Goal: Task Accomplishment & Management: Manage account settings

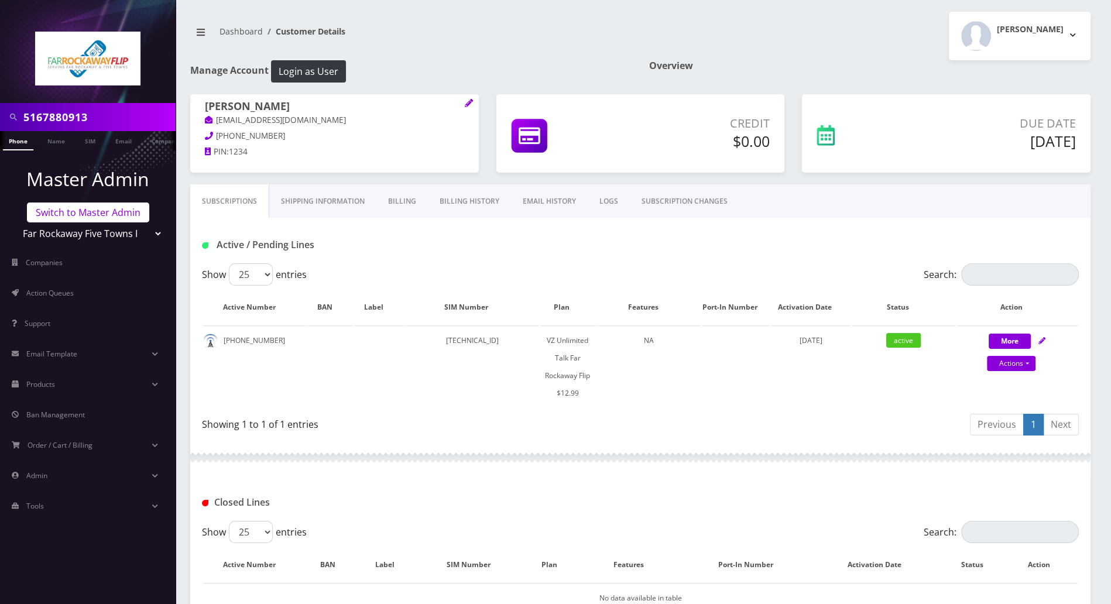
click at [103, 214] on link "Switch to Master Admin" at bounding box center [88, 212] width 122 height 20
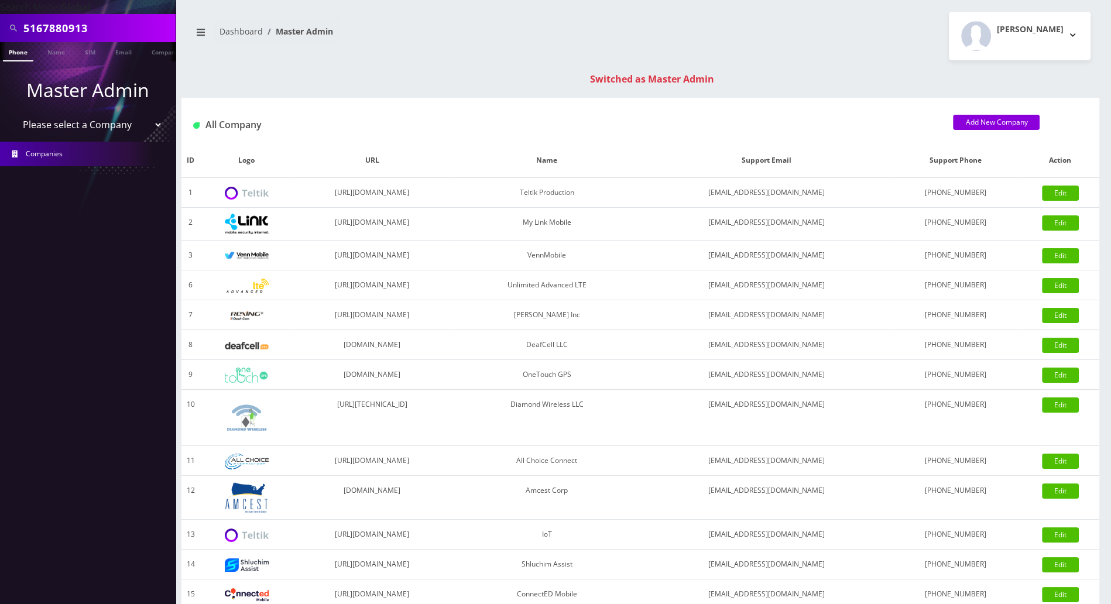
drag, startPoint x: 95, startPoint y: 26, endPoint x: 18, endPoint y: 26, distance: 77.3
click at [18, 26] on div "5167880913" at bounding box center [88, 28] width 170 height 22
click at [75, 26] on input "text" at bounding box center [97, 28] width 149 height 22
drag, startPoint x: 116, startPoint y: 29, endPoint x: -6, endPoint y: 22, distance: 122.0
click at [0, 22] on html "Search Mode: Global 9294754850 Phone Name SIM Email Company Customer Master Adm…" at bounding box center [555, 416] width 1111 height 832
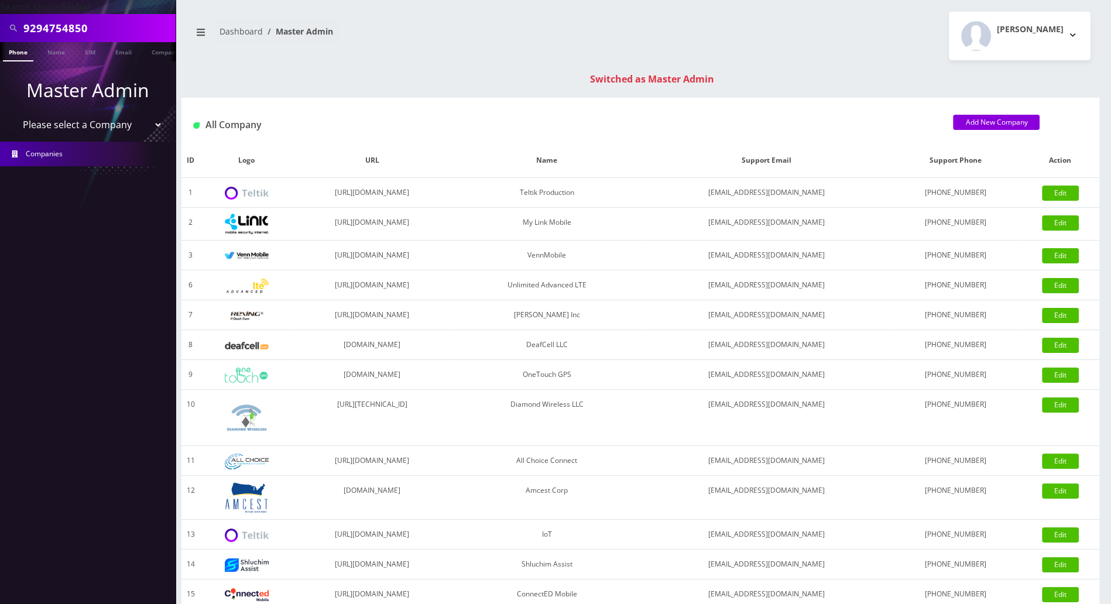
type input "9294754850"
click at [17, 52] on link "Phone" at bounding box center [18, 51] width 30 height 19
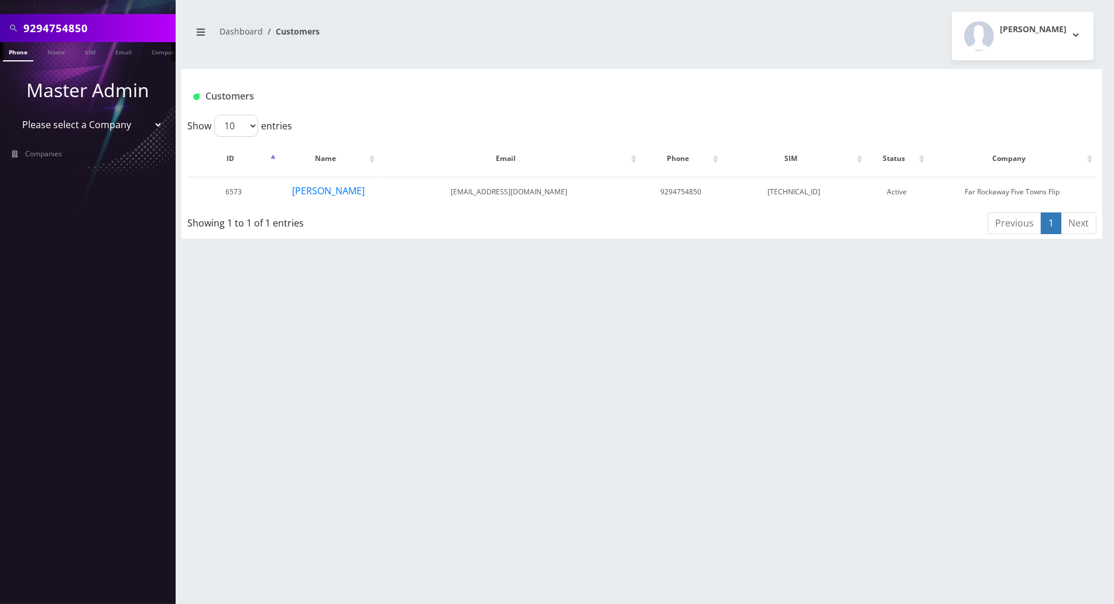
click at [492, 394] on div "9294754850 Phone Name SIM Email Company Customer Dashboard Customers Tracy Gena…" at bounding box center [642, 302] width 944 height 604
click at [322, 190] on button "[PERSON_NAME]" at bounding box center [328, 190] width 74 height 15
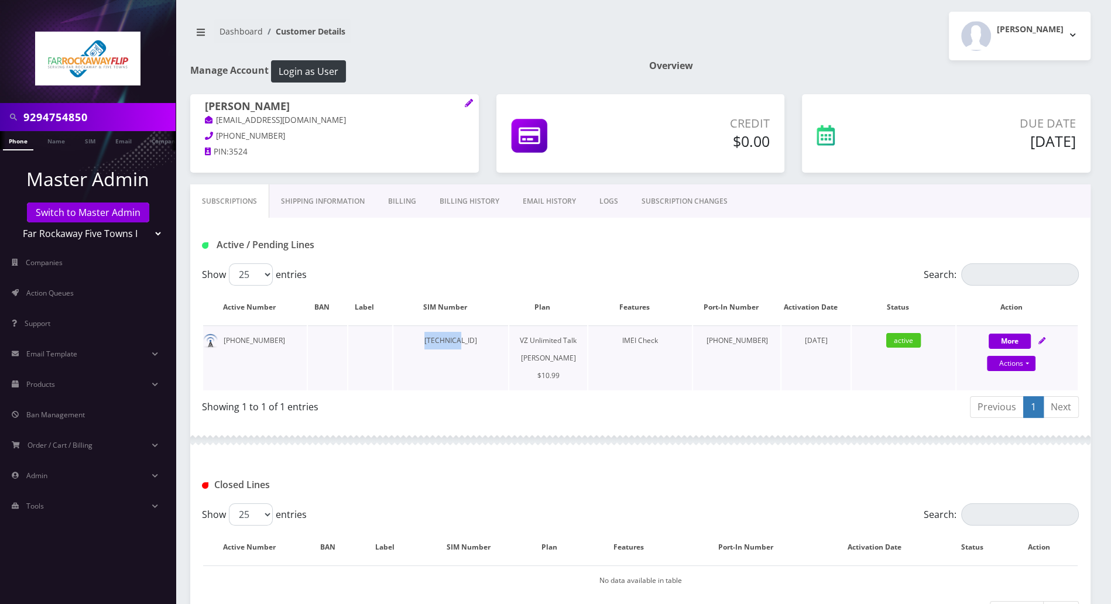
drag, startPoint x: 466, startPoint y: 339, endPoint x: 417, endPoint y: 338, distance: 49.8
click at [417, 338] on td "[TECHNICAL_ID]" at bounding box center [450, 357] width 115 height 65
copy td "891480000"
click at [773, 45] on div "[PERSON_NAME] Logout" at bounding box center [869, 36] width 459 height 49
click at [1039, 339] on icon at bounding box center [1041, 340] width 7 height 7
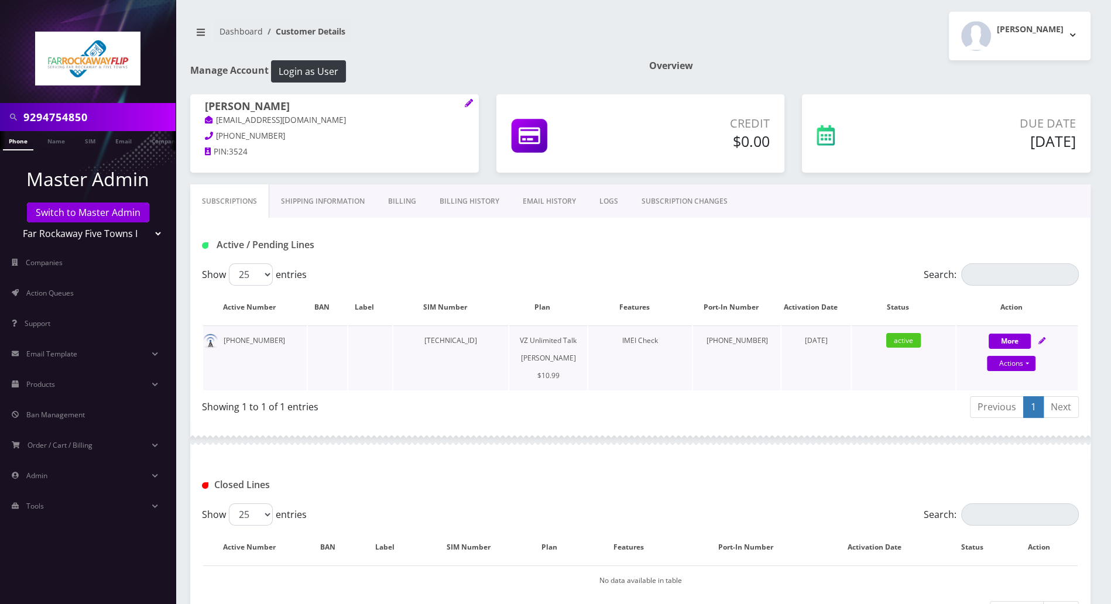
select select "366"
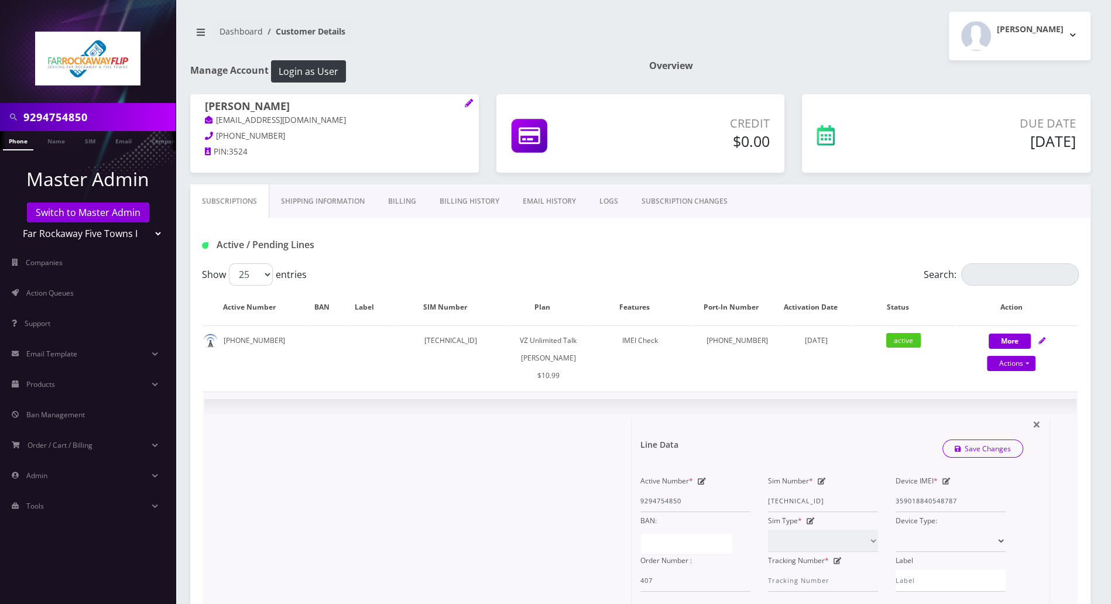
click at [819, 480] on icon at bounding box center [822, 481] width 8 height 7
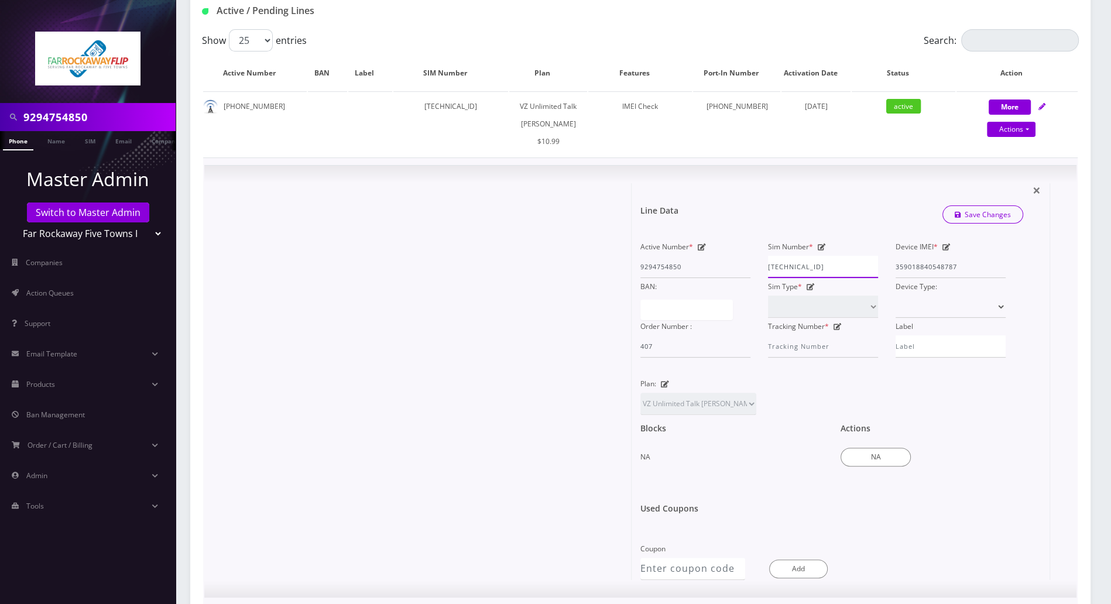
click at [707, 261] on div "Active Number * 9294754850 Sim Number * [TECHNICAL_ID] Device IMEI * [TECHNICAL…" at bounding box center [822, 297] width 383 height 119
paste input "6571483401"
type input "8914800006571483401"
click at [980, 214] on link "Save Changes" at bounding box center [982, 214] width 81 height 18
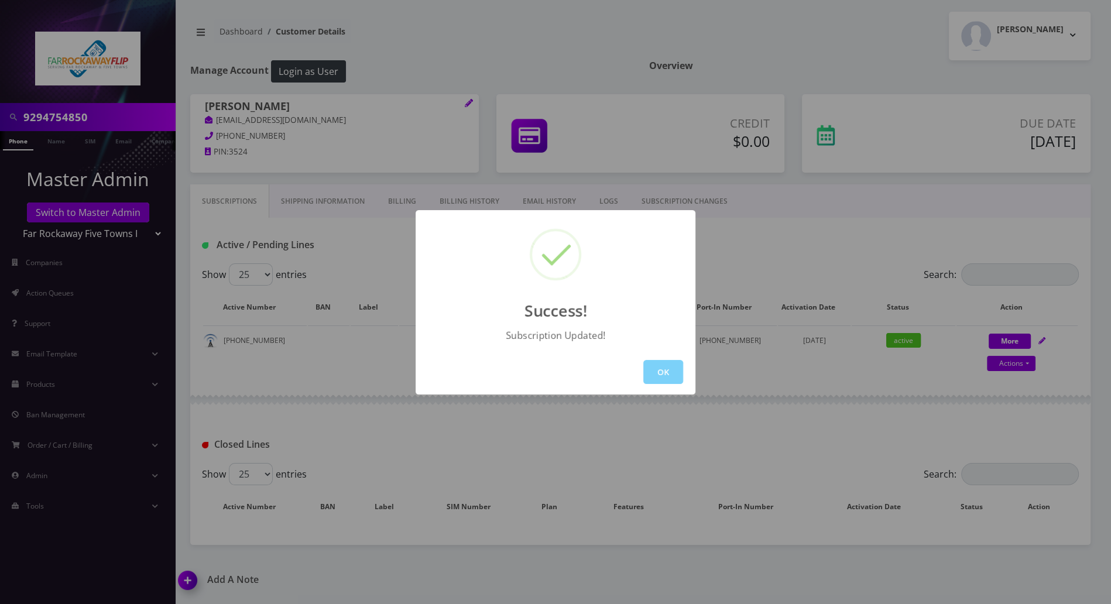
scroll to position [90, 0]
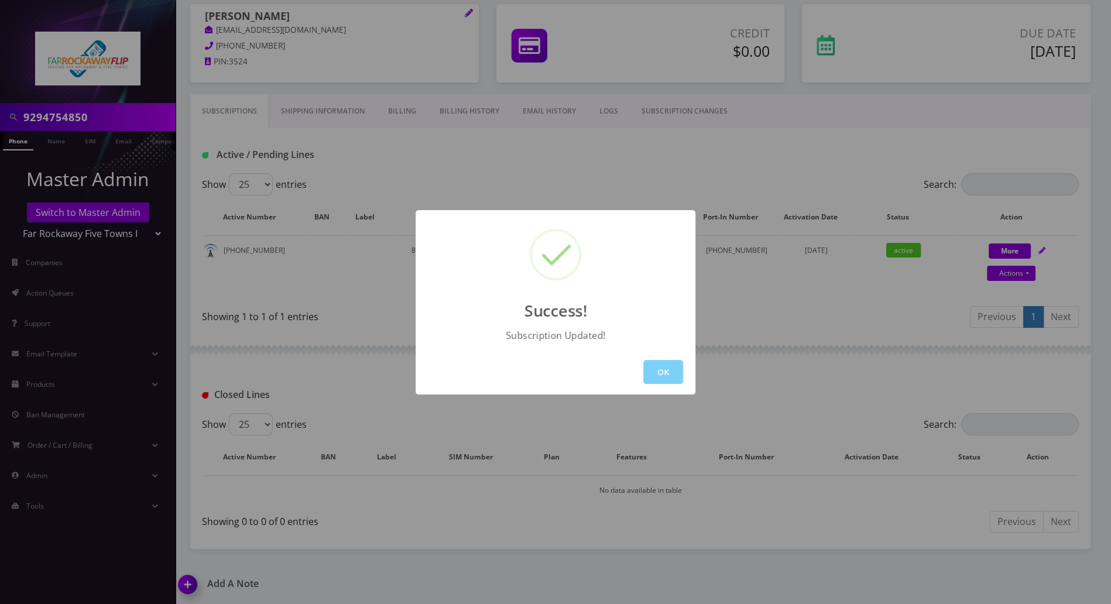
drag, startPoint x: 663, startPoint y: 369, endPoint x: 653, endPoint y: 371, distance: 10.7
click at [664, 369] on button "OK" at bounding box center [663, 372] width 40 height 24
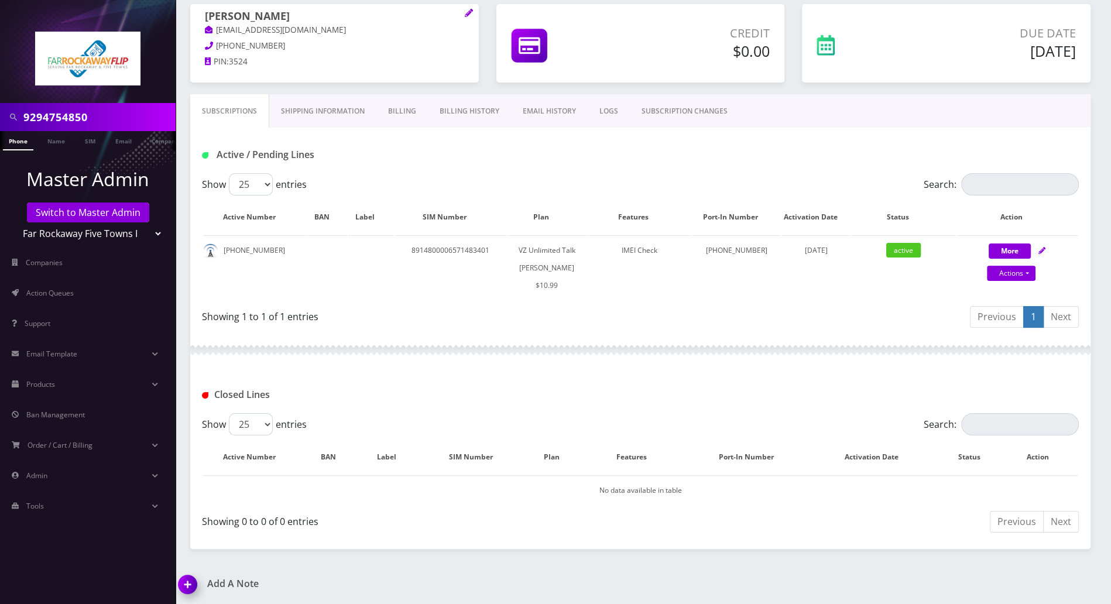
click at [183, 584] on img at bounding box center [190, 588] width 35 height 35
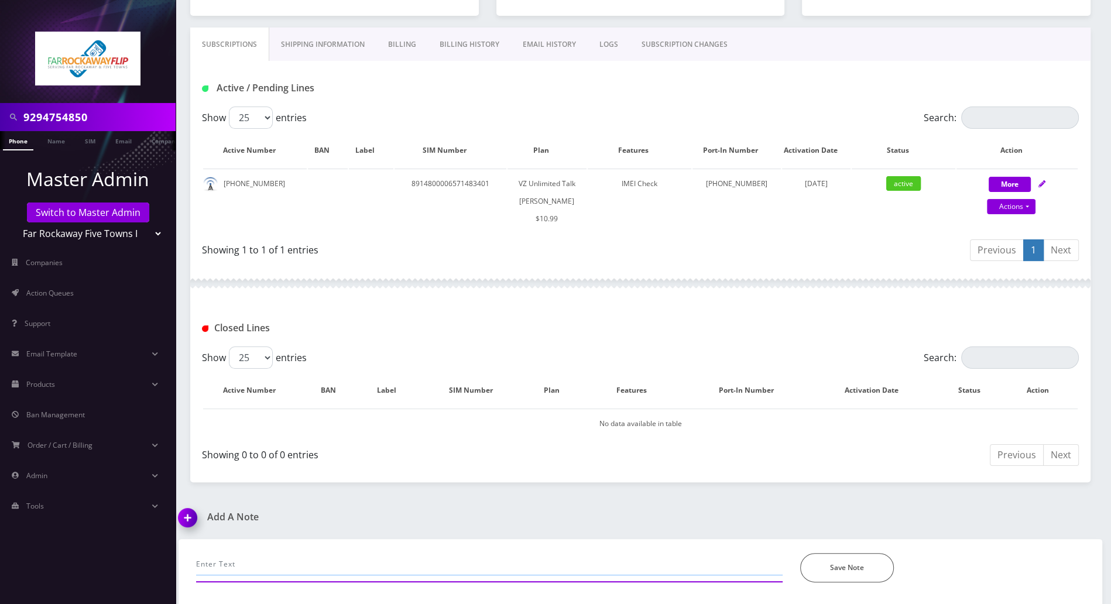
click at [327, 559] on input "text" at bounding box center [489, 564] width 586 height 22
click at [509, 565] on input "text" at bounding box center [489, 564] width 586 height 22
paste input "9294754850 swap sim: [TECHNICAL_ID]"
click at [284, 560] on input "called for [PHONE_NUMBER] swap sim: [TECHNICAL_ID]" at bounding box center [489, 564] width 586 height 22
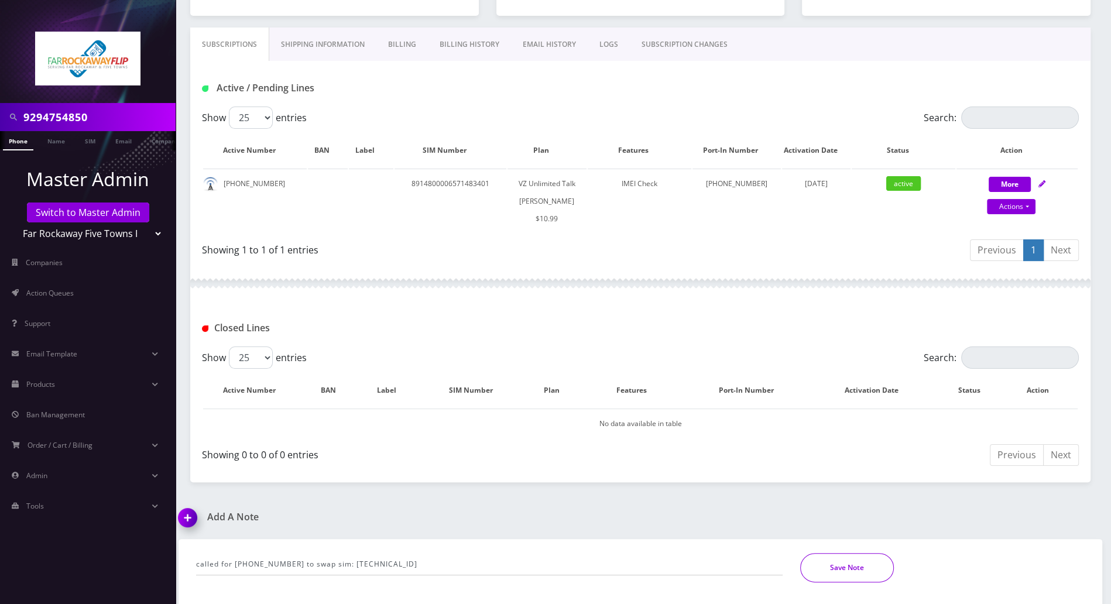
click at [857, 567] on button "Save Note" at bounding box center [847, 567] width 94 height 29
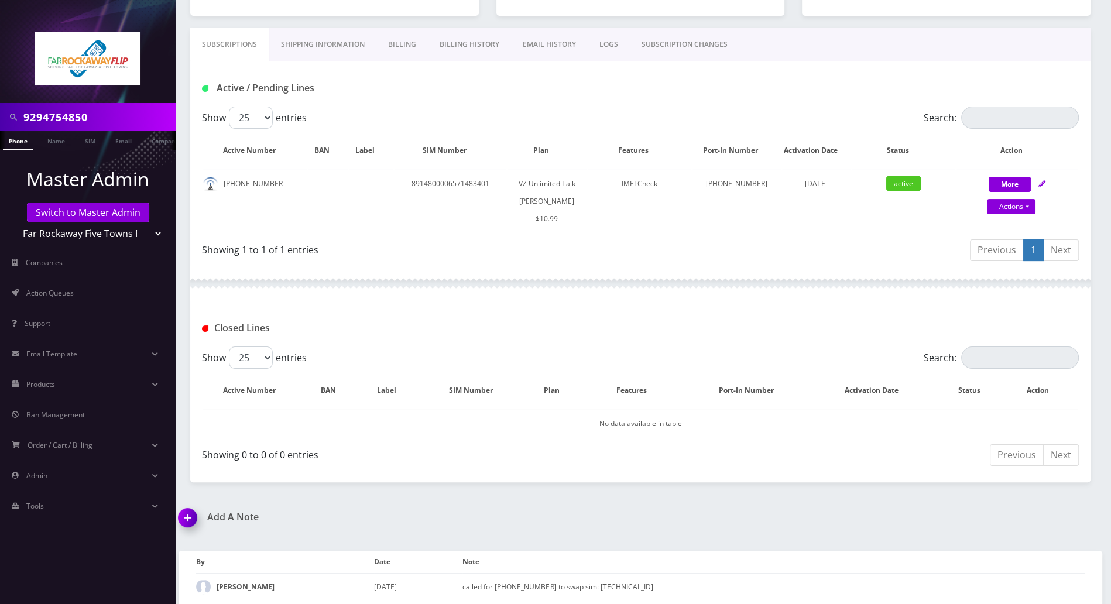
click at [189, 513] on img at bounding box center [190, 521] width 35 height 35
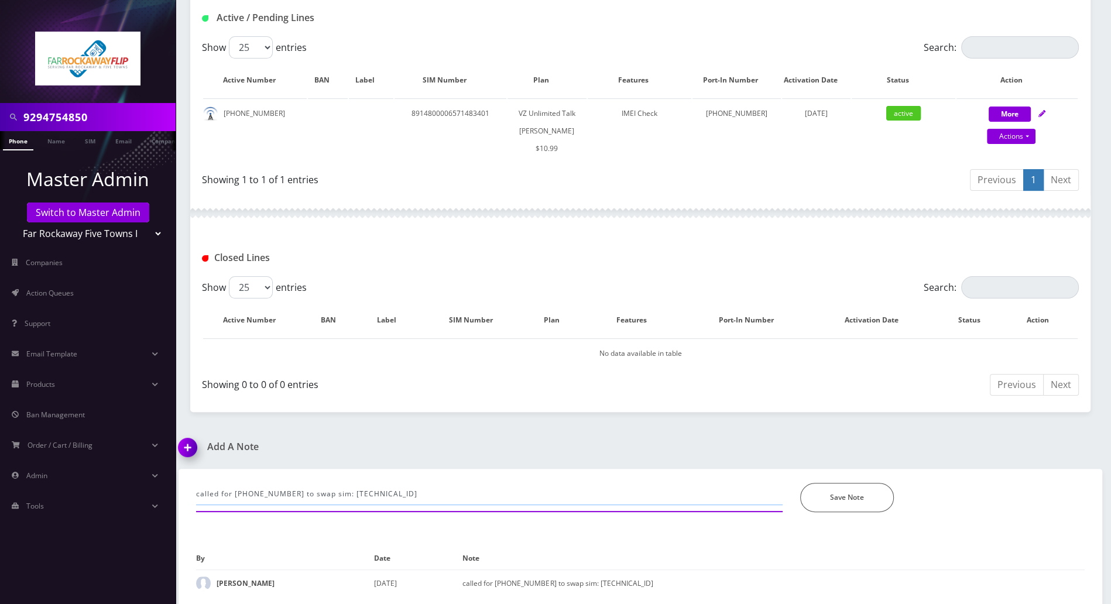
drag, startPoint x: 434, startPoint y: 495, endPoint x: 94, endPoint y: 492, distance: 340.0
click at [94, 492] on div "9294754850 Phone Name SIM Email Company Customer Master Admin Switch to Master …" at bounding box center [555, 189] width 1111 height 833
paste input "SimChange queued"
type input "SimChange queued"
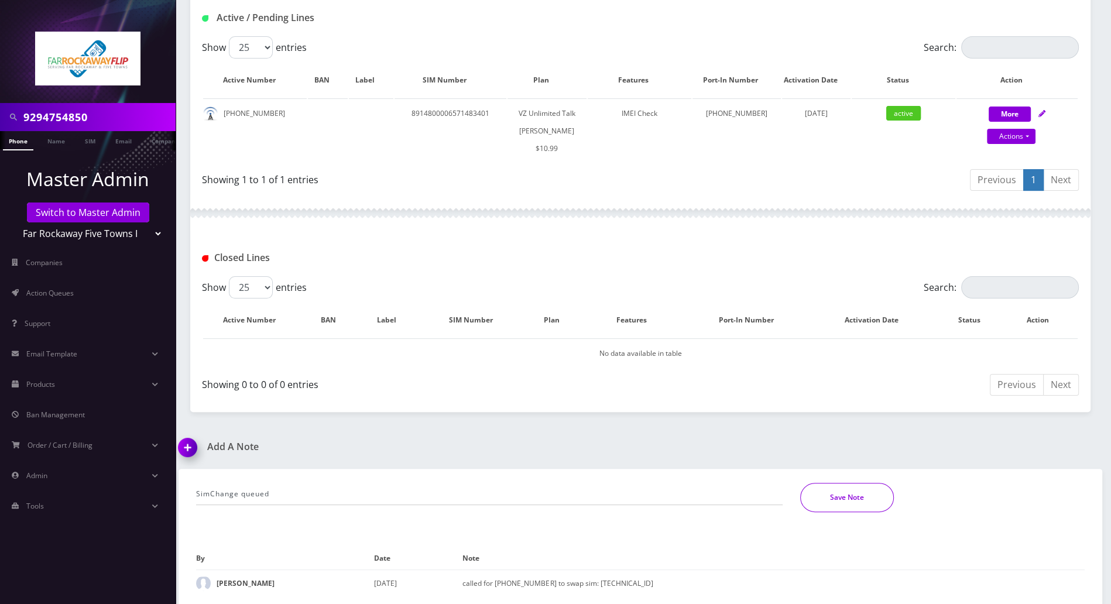
click at [833, 499] on button "Save Note" at bounding box center [847, 497] width 94 height 29
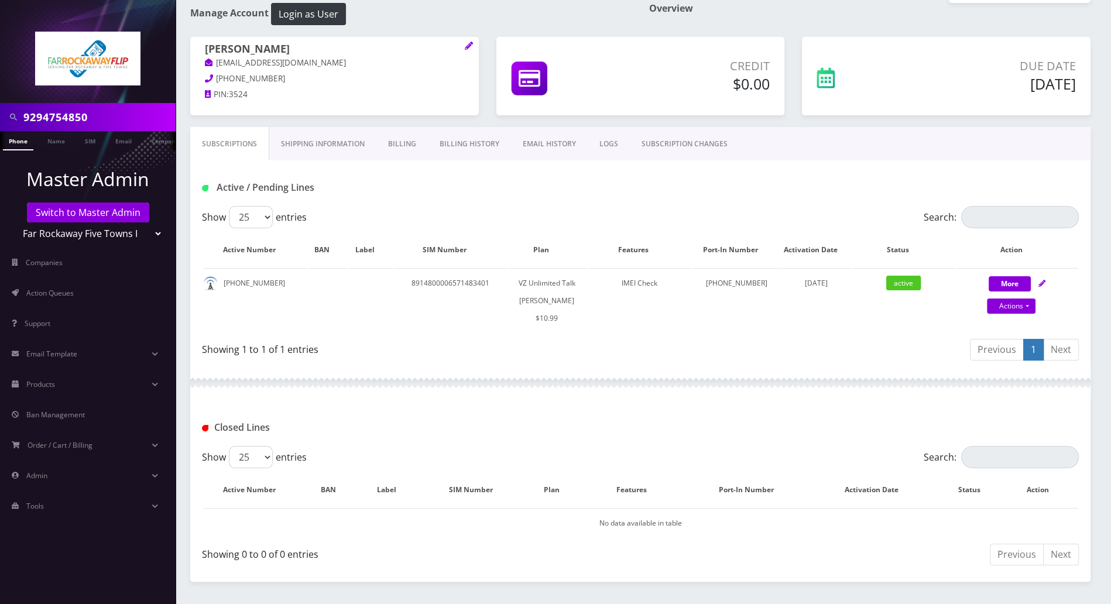
scroll to position [0, 0]
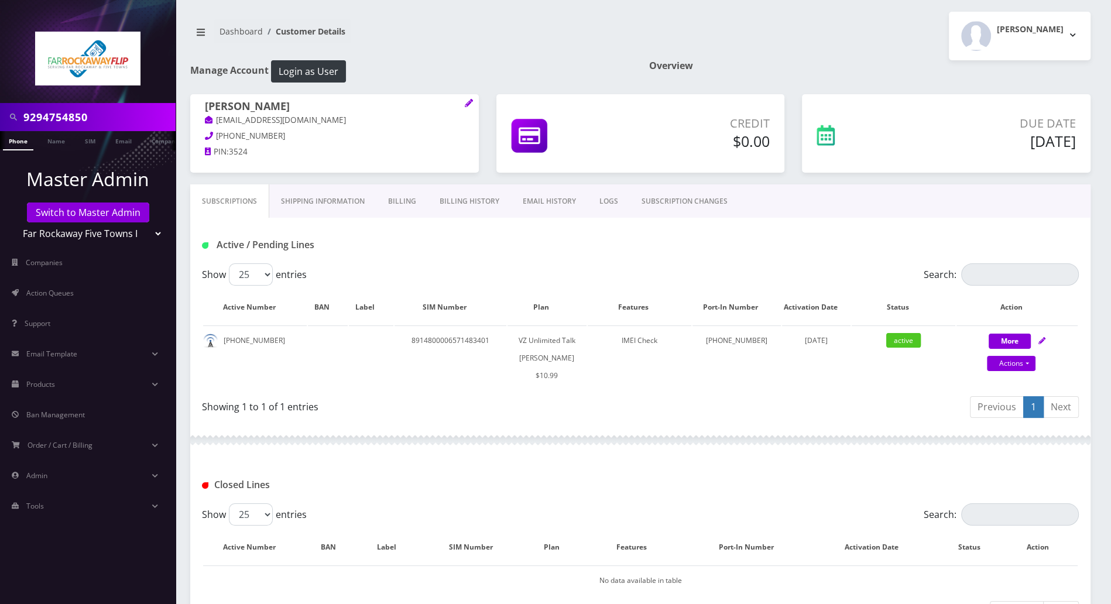
click at [1061, 241] on div "Active / Pending Lines" at bounding box center [640, 244] width 894 height 19
